Goal: Information Seeking & Learning: Learn about a topic

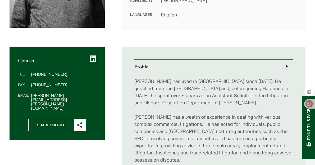
scroll to position [132, 0]
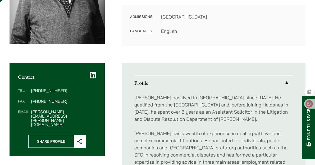
click at [70, 135] on span "Share Profile" at bounding box center [51, 141] width 45 height 12
click at [70, 135] on button "Share Profile" at bounding box center [56, 141] width 57 height 13
click at [172, 57] on div "Home » Lawyers » [PERSON_NAME] [PERSON_NAME] Partner Practice Areas Civil Litig…" at bounding box center [157, 141] width 315 height 433
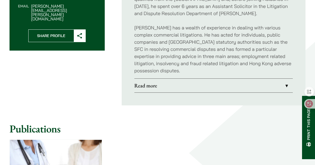
scroll to position [238, 0]
click at [142, 79] on link "Read more" at bounding box center [214, 85] width 159 height 14
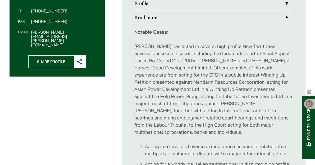
scroll to position [212, 0]
drag, startPoint x: 184, startPoint y: 60, endPoint x: 219, endPoint y: 51, distance: 36.3
click at [184, 60] on p "[PERSON_NAME] has acted in several high profile New Territories adverse possess…" at bounding box center [214, 89] width 159 height 93
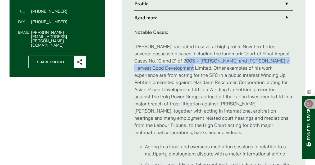
drag, startPoint x: 186, startPoint y: 61, endPoint x: 180, endPoint y: 69, distance: 10.3
click at [180, 69] on p "[PERSON_NAME] has acted in several high profile New Territories adverse possess…" at bounding box center [214, 89] width 159 height 93
copy p "[PERSON_NAME] and [PERSON_NAME] v Harvest Good Development Limited"
click at [236, 143] on li "Acting in a local and overseas mediation sessions in relation to a multiparty e…" at bounding box center [219, 150] width 148 height 14
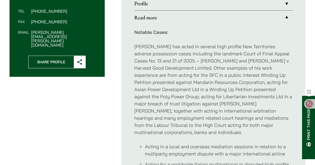
drag, startPoint x: 241, startPoint y: 136, endPoint x: 240, endPoint y: 132, distance: 4.0
click at [241, 143] on li "Acting in a local and overseas mediation sessions in relation to a multiparty e…" at bounding box center [219, 150] width 148 height 14
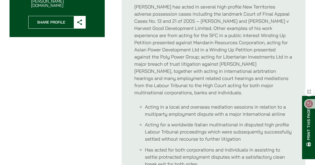
scroll to position [238, 0]
